Goal: Task Accomplishment & Management: Use online tool/utility

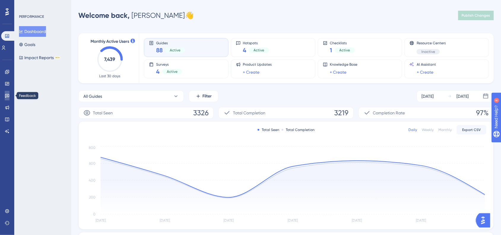
click at [7, 97] on icon at bounding box center [7, 95] width 5 height 5
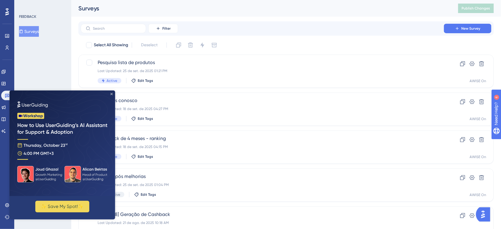
click at [110, 93] on icon "Close Preview" at bounding box center [111, 94] width 2 height 2
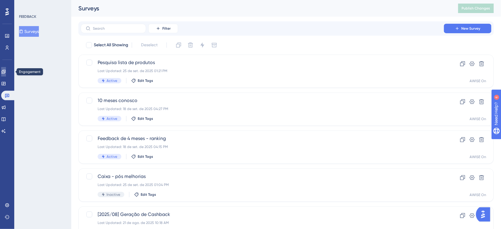
click at [1, 71] on link at bounding box center [3, 71] width 5 height 9
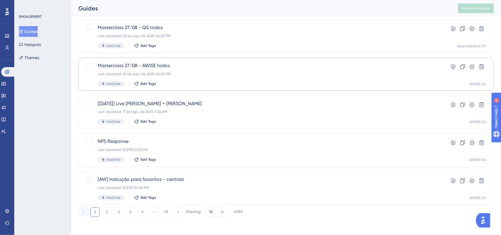
scroll to position [225, 0]
click at [109, 212] on button "2" at bounding box center [106, 210] width 9 height 9
click at [116, 212] on button "3" at bounding box center [118, 210] width 9 height 9
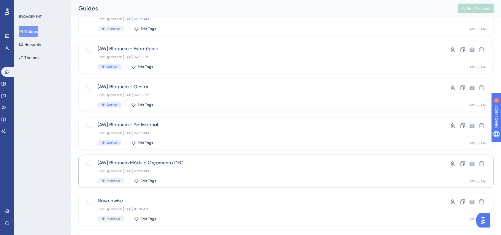
scroll to position [77, 0]
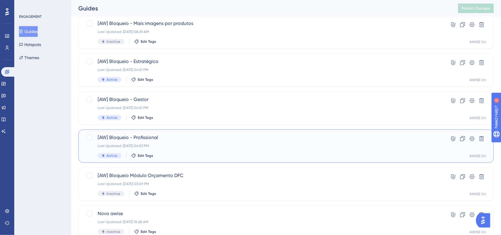
click at [196, 140] on span "[AW] Bloqueio - Profissional" at bounding box center [262, 137] width 329 height 7
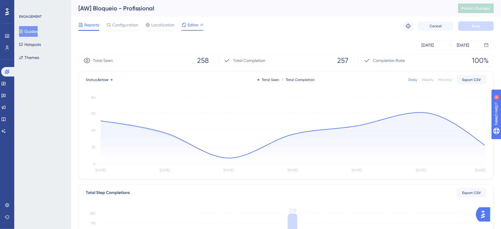
click at [190, 27] on span "Editor" at bounding box center [192, 24] width 11 height 7
click at [122, 24] on span "Configuration" at bounding box center [125, 24] width 26 height 7
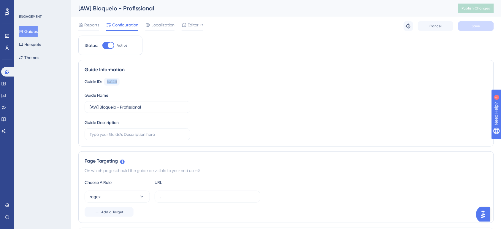
drag, startPoint x: 104, startPoint y: 82, endPoint x: 120, endPoint y: 82, distance: 16.3
click at [120, 82] on div "Guide ID: 140411 Copy" at bounding box center [286, 82] width 403 height 8
copy div "140411"
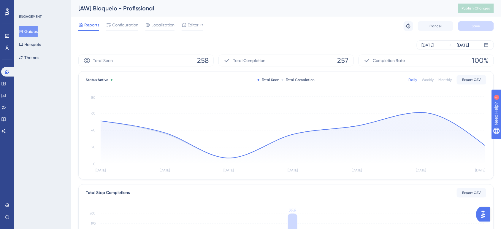
click at [38, 31] on button "Guides" at bounding box center [28, 31] width 19 height 11
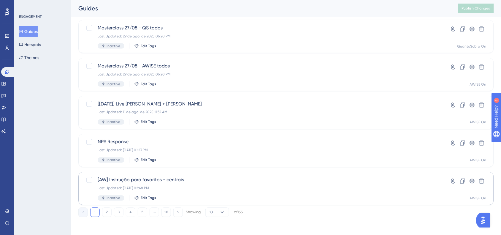
scroll to position [225, 0]
click at [104, 211] on button "2" at bounding box center [106, 210] width 9 height 9
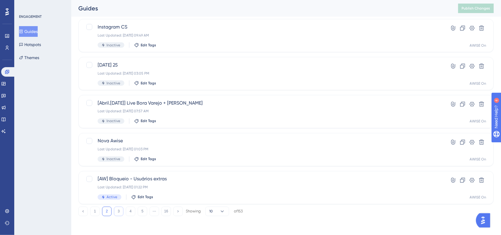
click at [117, 213] on button "3" at bounding box center [118, 210] width 9 height 9
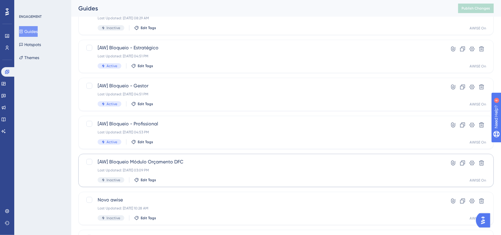
scroll to position [40, 0]
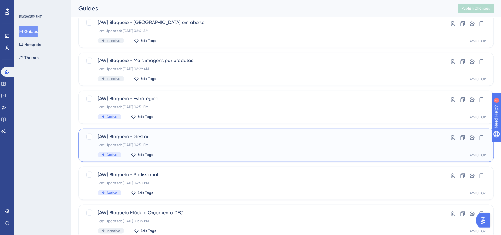
click at [197, 142] on div "Last Updated: [DATE] 04:51 PM" at bounding box center [262, 144] width 329 height 5
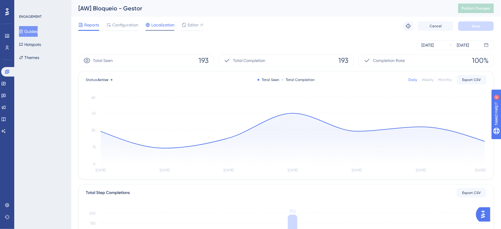
click at [174, 25] on span "Localization" at bounding box center [162, 24] width 23 height 7
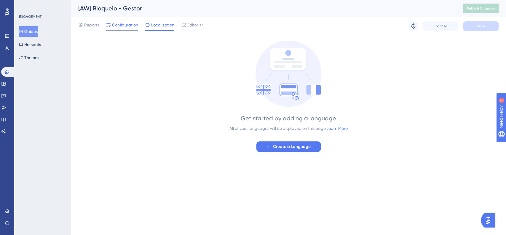
click at [127, 28] on span "Configuration" at bounding box center [125, 24] width 26 height 7
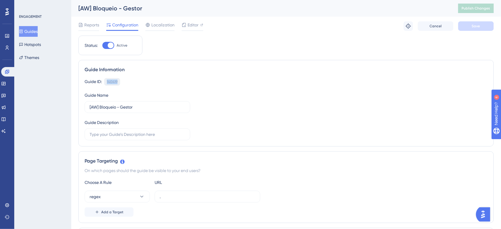
drag, startPoint x: 106, startPoint y: 82, endPoint x: 117, endPoint y: 82, distance: 11.9
click at [122, 84] on div "Guide ID: 140419 Copy" at bounding box center [286, 82] width 403 height 8
copy div "140419"
